Goal: Information Seeking & Learning: Check status

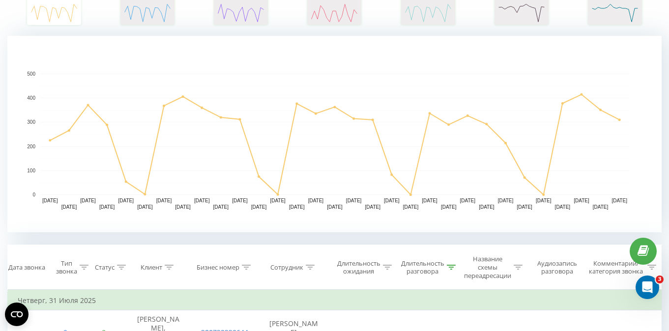
scroll to position [255, 0]
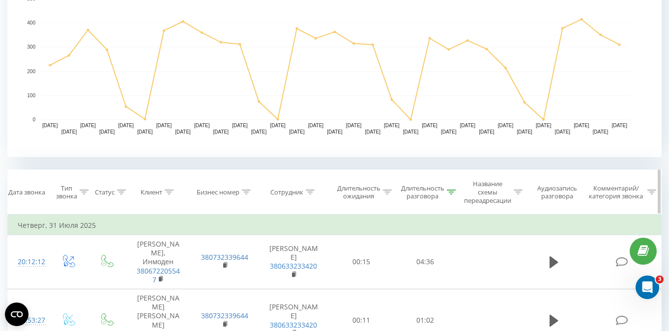
click at [452, 192] on icon at bounding box center [451, 192] width 9 height 5
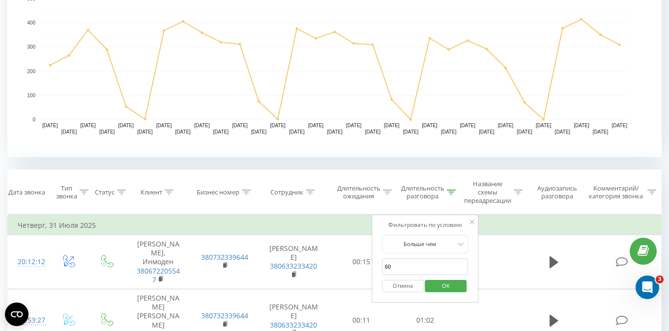
click at [447, 282] on span "OK" at bounding box center [446, 285] width 28 height 15
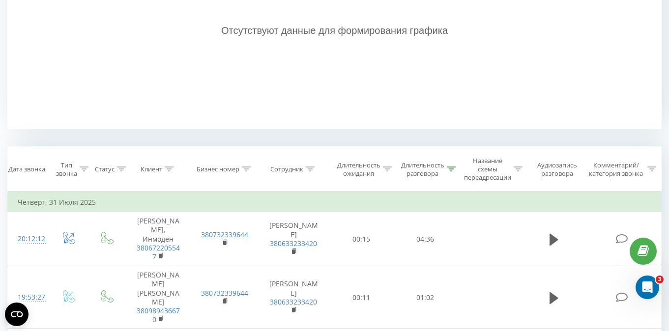
scroll to position [293, 0]
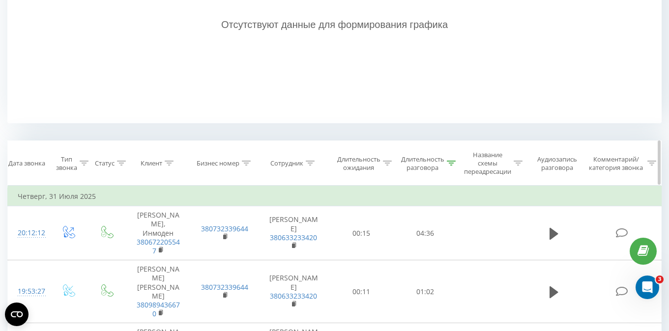
click at [452, 162] on icon at bounding box center [451, 163] width 9 height 5
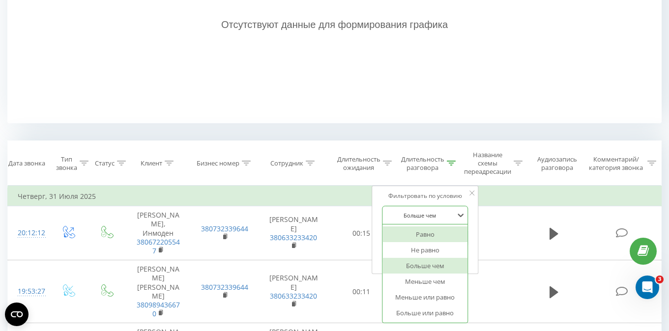
click at [427, 216] on div at bounding box center [420, 215] width 70 height 9
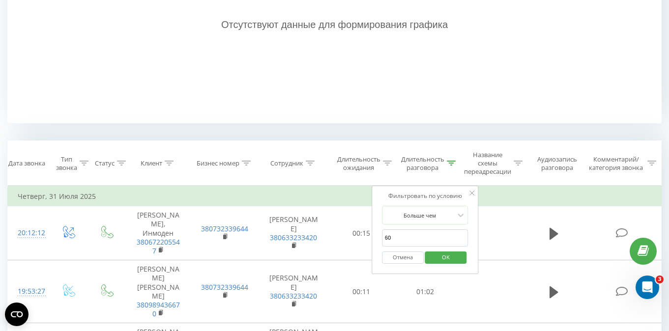
click at [472, 218] on div "Фильтровать по условию Больше чем 60 Отмена OK" at bounding box center [424, 230] width 107 height 88
click at [393, 238] on input "60" at bounding box center [425, 237] width 86 height 17
type input "6"
click at [450, 256] on span "OK" at bounding box center [446, 257] width 28 height 15
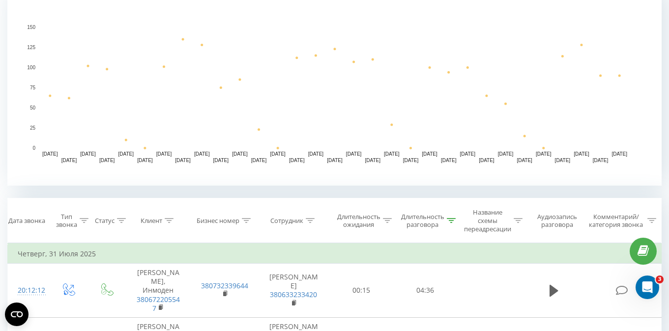
scroll to position [234, 0]
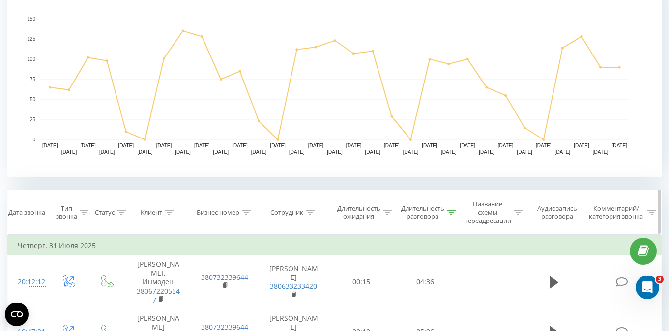
click at [450, 211] on icon at bounding box center [451, 212] width 9 height 5
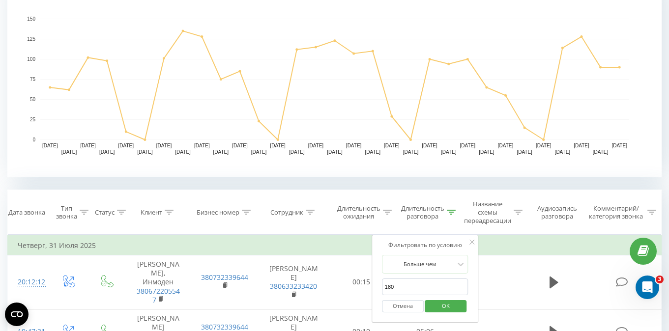
click at [399, 287] on input "180" at bounding box center [425, 287] width 86 height 17
type input "1"
click at [449, 303] on span "OK" at bounding box center [446, 305] width 28 height 15
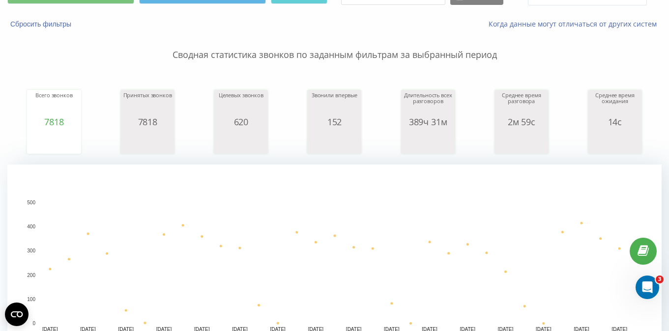
scroll to position [294, 0]
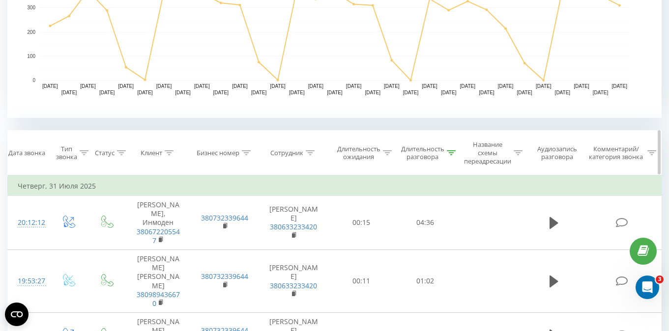
click at [451, 151] on icon at bounding box center [451, 152] width 9 height 5
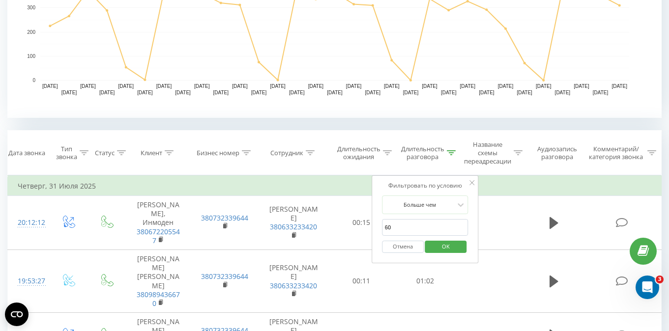
click at [394, 227] on input "60" at bounding box center [425, 227] width 86 height 17
type input "6"
click at [447, 246] on span "OK" at bounding box center [446, 246] width 28 height 15
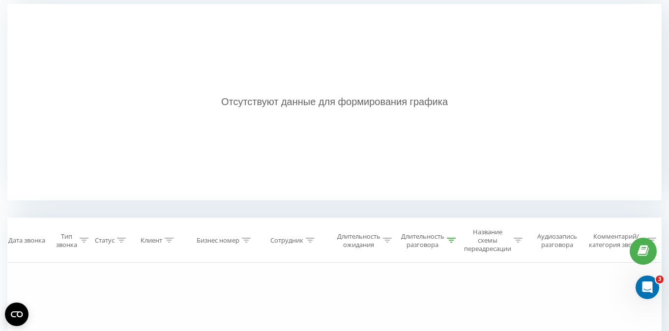
scroll to position [222, 0]
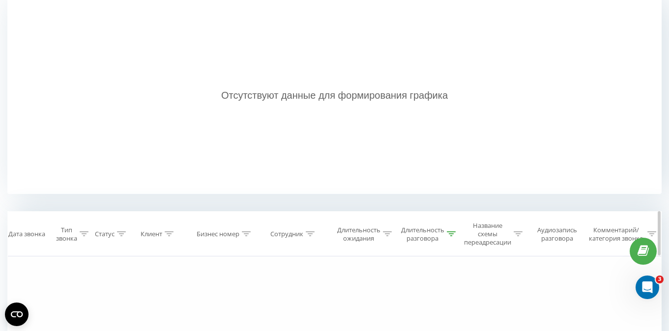
click at [450, 235] on icon at bounding box center [451, 233] width 9 height 5
click at [397, 310] on input "240" at bounding box center [425, 308] width 86 height 17
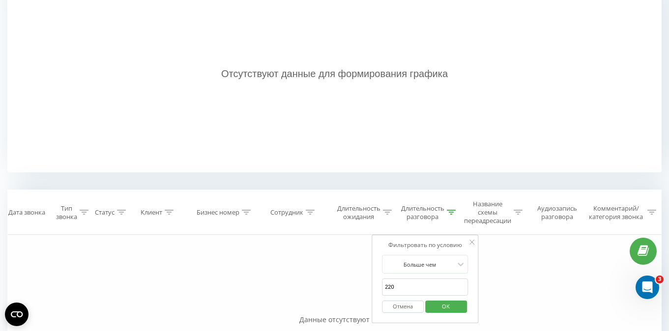
click at [447, 308] on span "OK" at bounding box center [446, 306] width 28 height 15
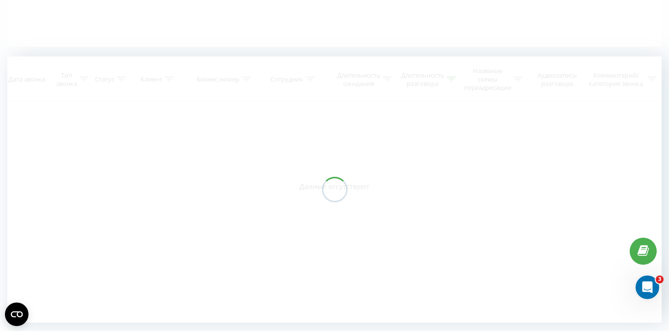
scroll to position [229, 0]
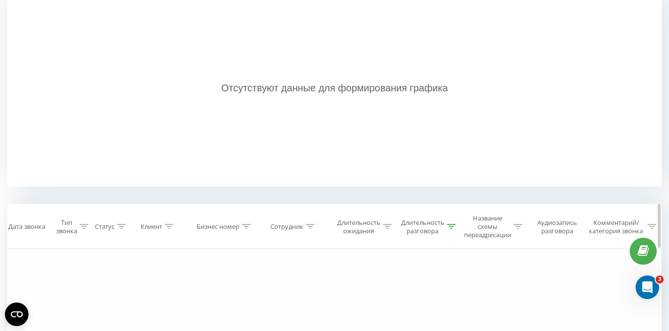
click at [453, 225] on icon at bounding box center [451, 226] width 9 height 5
click at [401, 303] on input "220" at bounding box center [425, 301] width 86 height 17
type input "2"
click at [439, 319] on span "OK" at bounding box center [446, 320] width 28 height 15
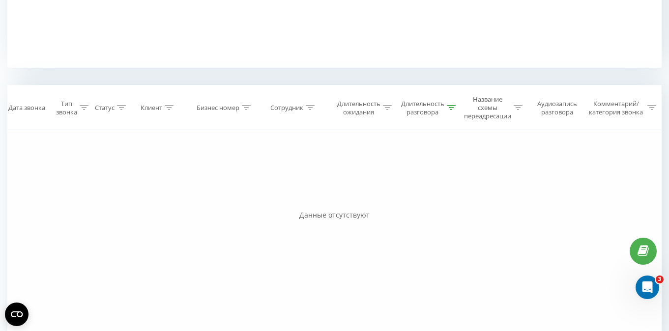
scroll to position [295, 0]
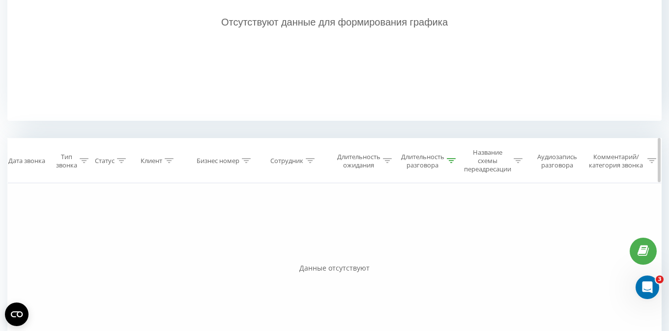
click at [452, 160] on icon at bounding box center [451, 160] width 9 height 5
click at [390, 233] on input "04:00" at bounding box center [425, 235] width 86 height 17
drag, startPoint x: 390, startPoint y: 233, endPoint x: 396, endPoint y: 232, distance: 5.4
click at [396, 232] on input "04:00" at bounding box center [425, 235] width 86 height 17
click at [390, 235] on input "04:00" at bounding box center [425, 235] width 86 height 17
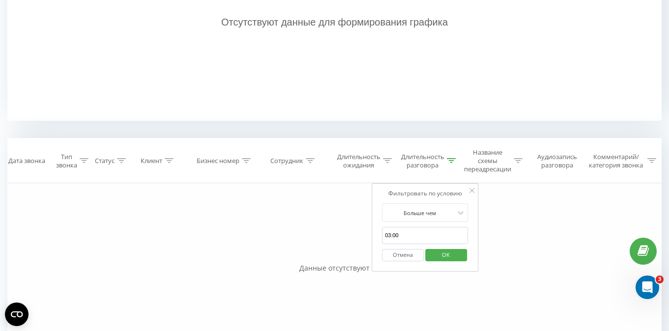
click at [447, 254] on span "OK" at bounding box center [446, 254] width 28 height 15
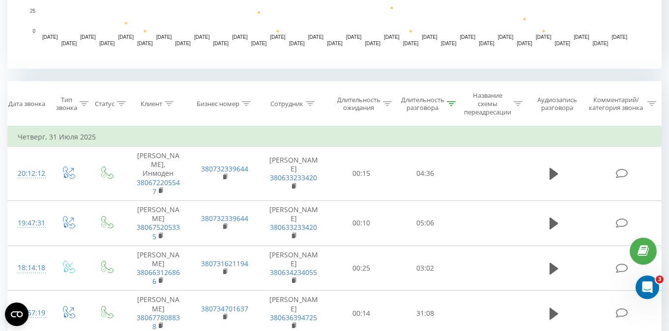
scroll to position [348, 0]
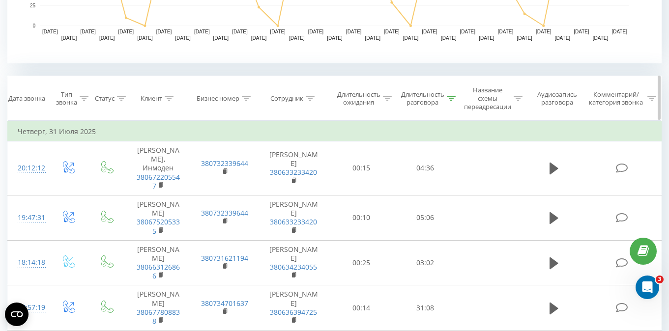
click at [451, 99] on icon at bounding box center [451, 98] width 9 height 5
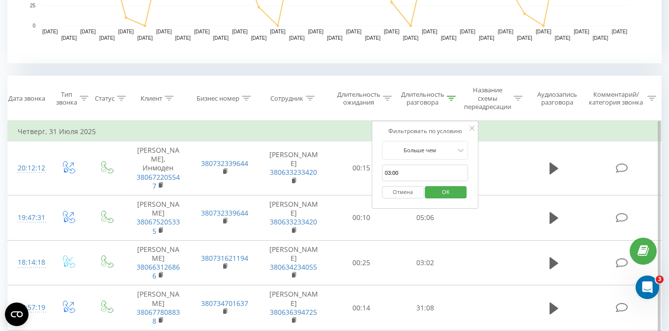
click at [390, 171] on input "03:00" at bounding box center [425, 173] width 86 height 17
type input "04:00"
click at [437, 192] on span "OK" at bounding box center [446, 191] width 28 height 15
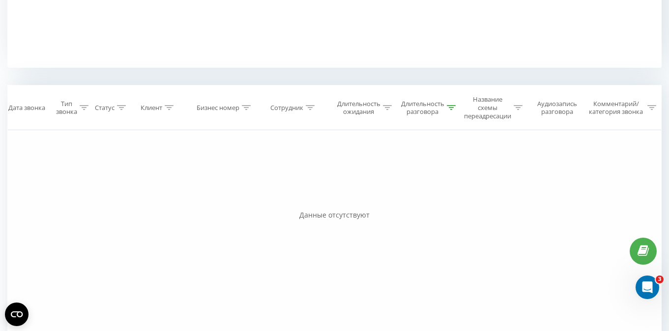
scroll to position [377, 0]
